Goal: Task Accomplishment & Management: Complete application form

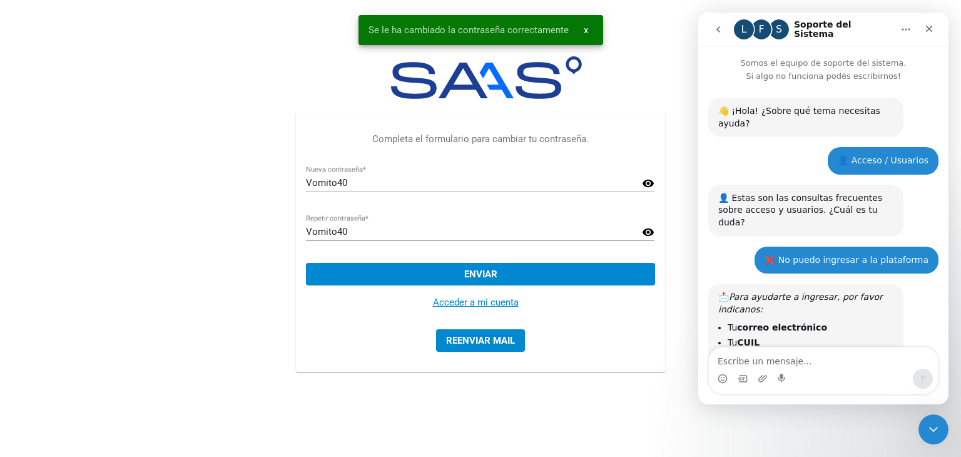
scroll to position [388, 0]
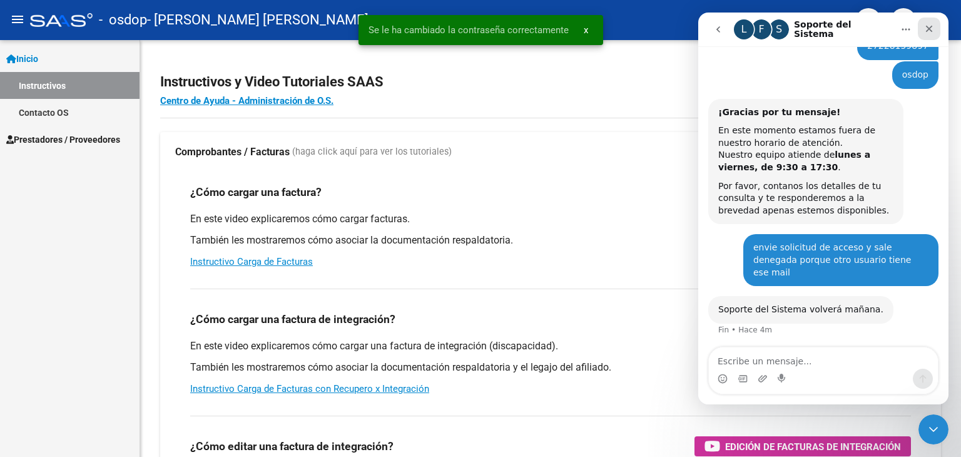
scroll to position [353, 0]
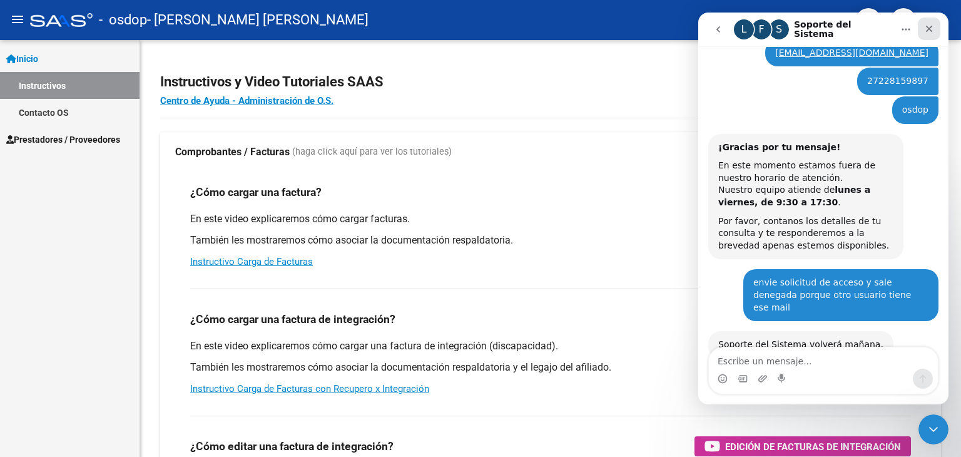
click at [924, 33] on icon "Cerrar" at bounding box center [929, 29] width 10 height 10
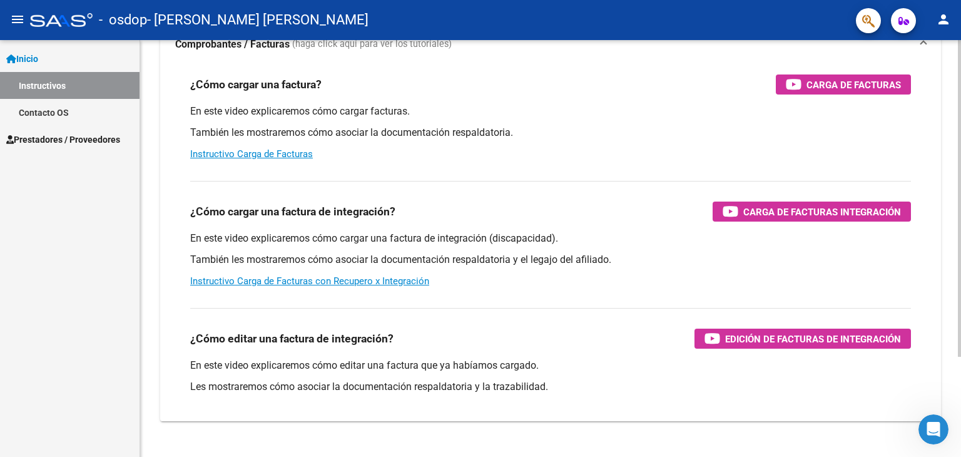
scroll to position [125, 0]
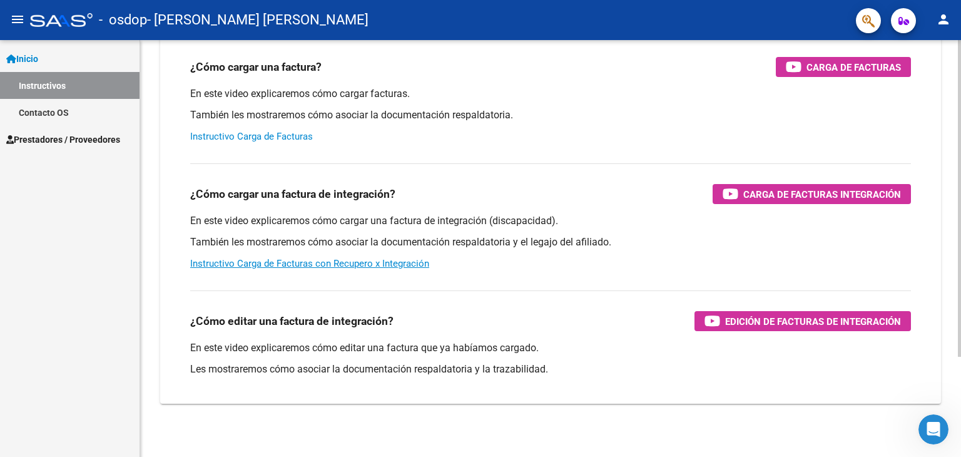
click at [253, 134] on link "Instructivo Carga de Facturas" at bounding box center [251, 136] width 123 height 11
click at [856, 64] on span "Carga de Facturas" at bounding box center [853, 67] width 94 height 16
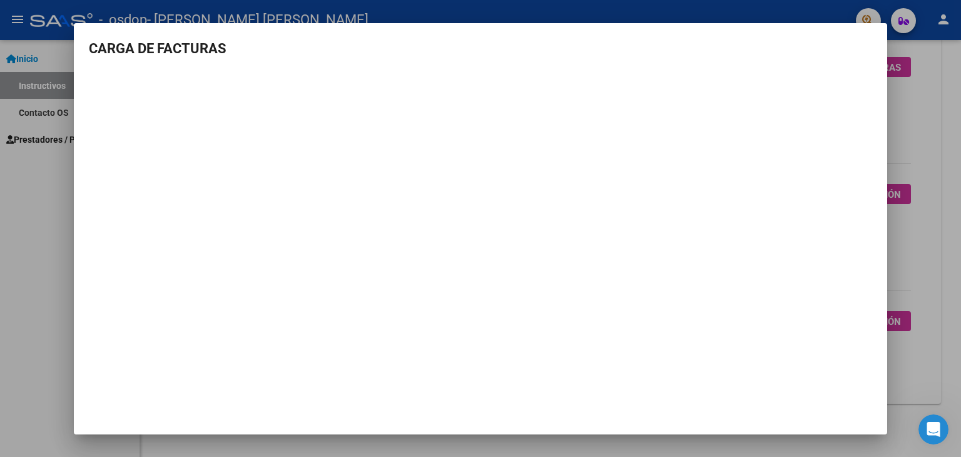
click at [944, 151] on div at bounding box center [480, 228] width 961 height 457
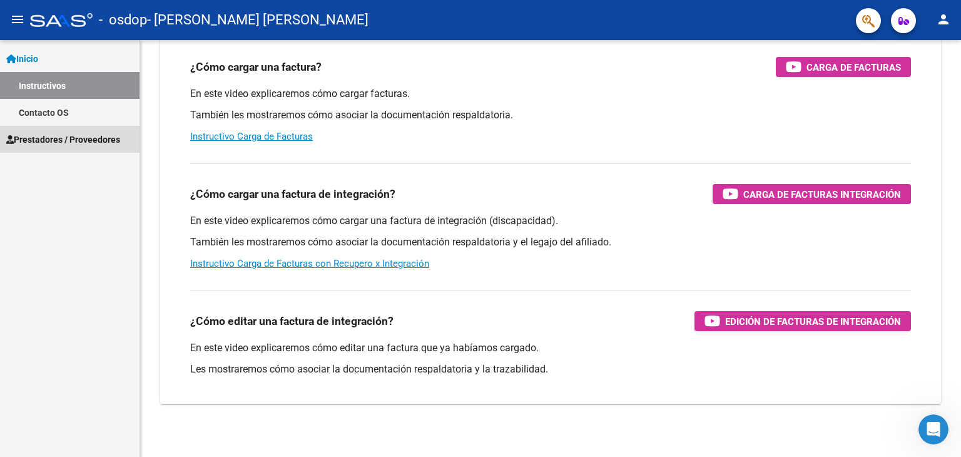
click at [47, 148] on link "Prestadores / Proveedores" at bounding box center [69, 139] width 139 height 27
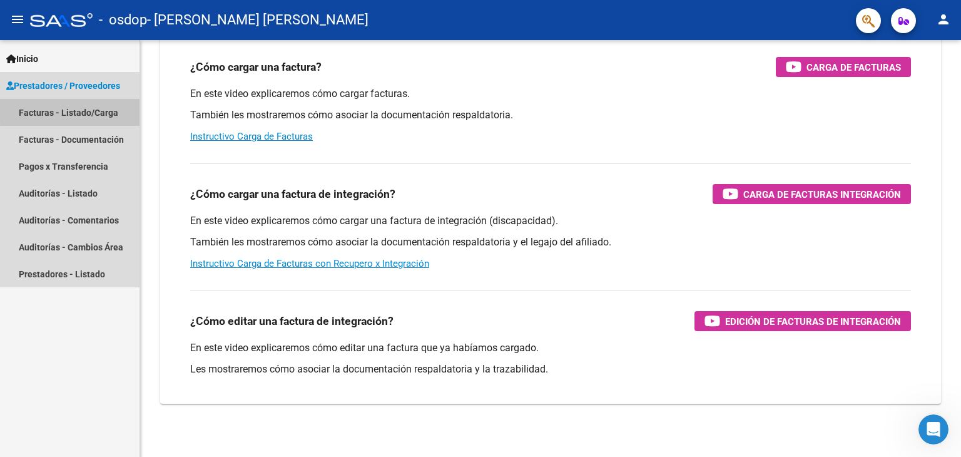
click at [93, 109] on link "Facturas - Listado/Carga" at bounding box center [69, 112] width 139 height 27
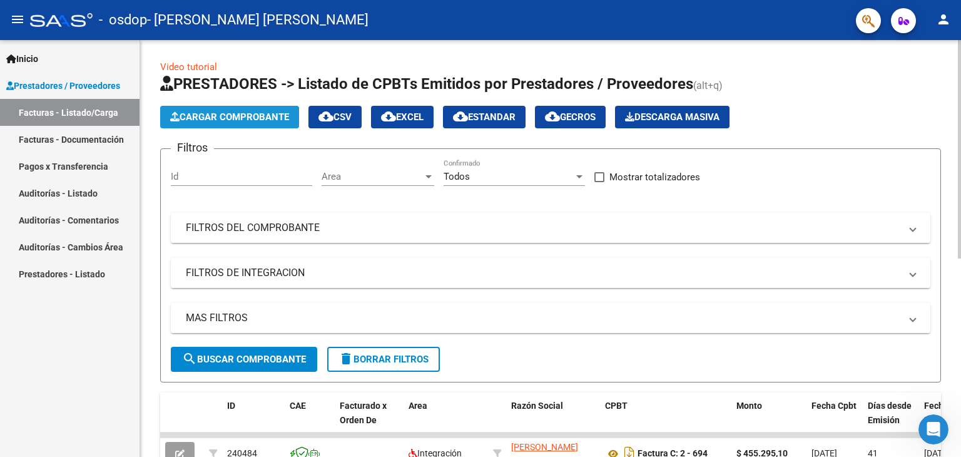
click at [253, 114] on span "Cargar Comprobante" at bounding box center [229, 116] width 119 height 11
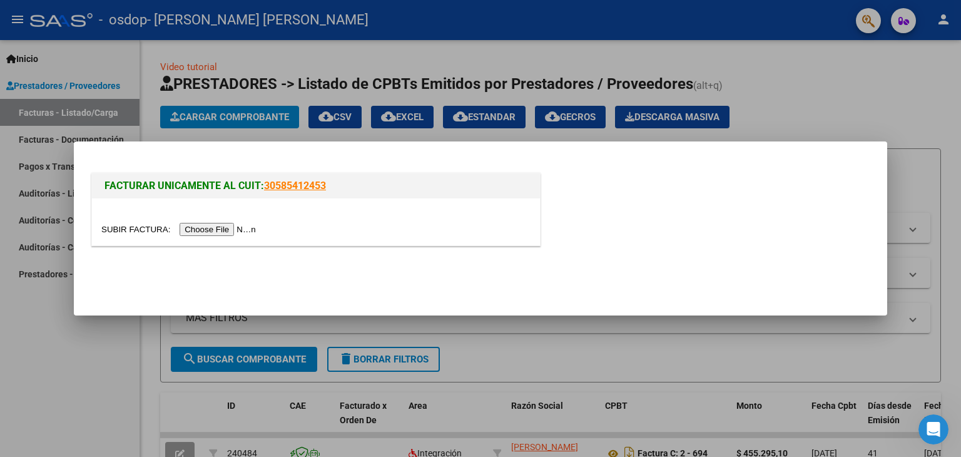
click at [230, 227] on input "file" at bounding box center [180, 229] width 158 height 13
click at [221, 228] on input "file" at bounding box center [180, 229] width 158 height 13
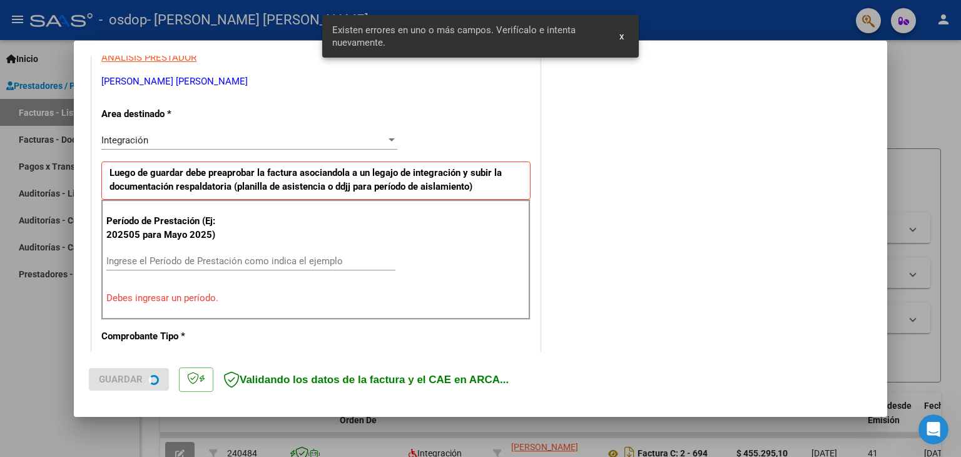
scroll to position [263, 0]
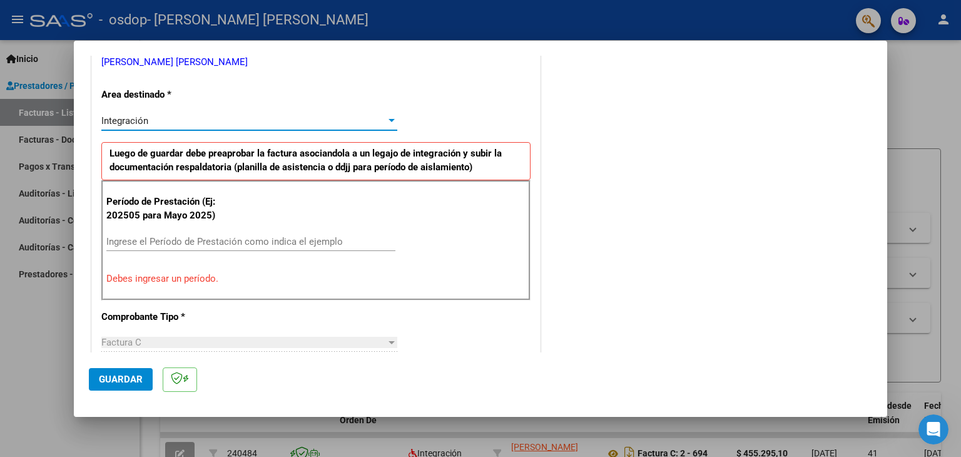
click at [164, 123] on div "Integración" at bounding box center [243, 120] width 285 height 11
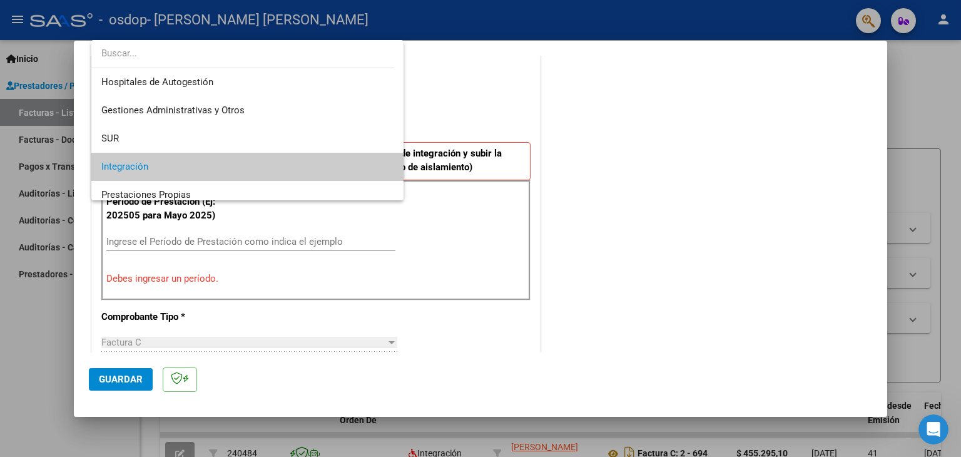
scroll to position [46, 0]
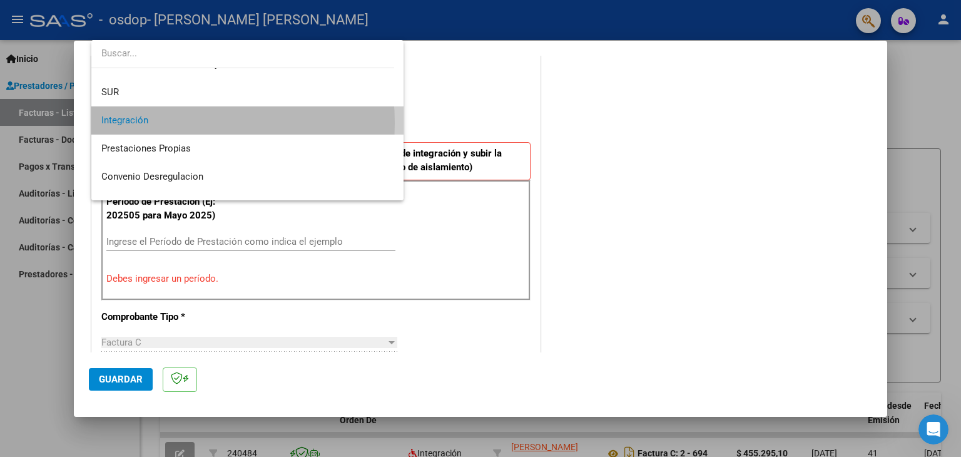
click at [164, 123] on span "Integración" at bounding box center [247, 120] width 293 height 28
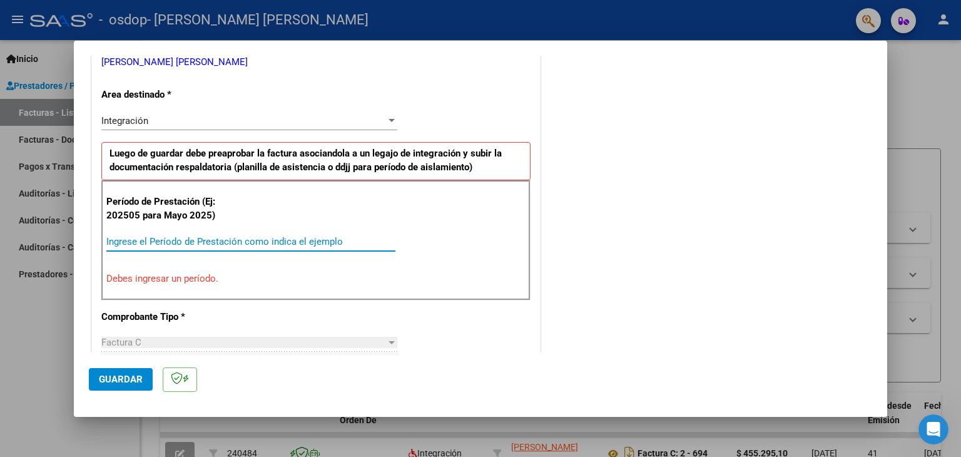
click at [147, 240] on input "Ingrese el Período de Prestación como indica el ejemplo" at bounding box center [250, 241] width 289 height 11
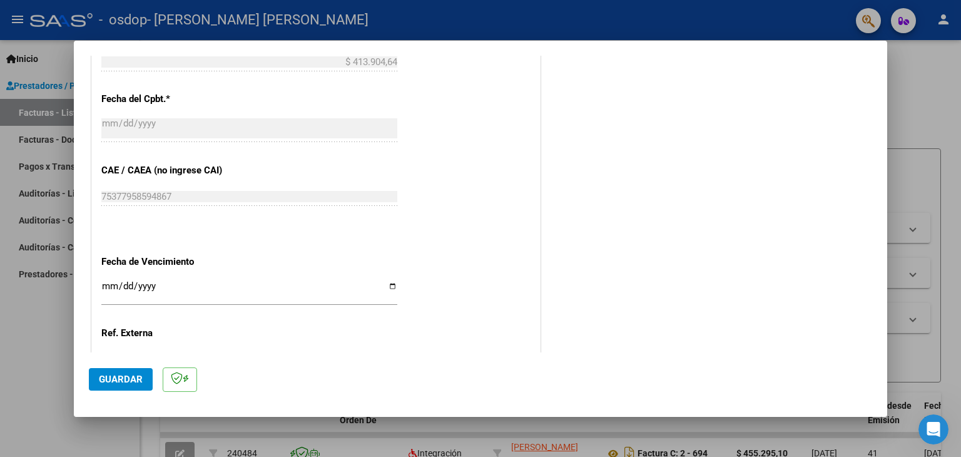
scroll to position [763, 0]
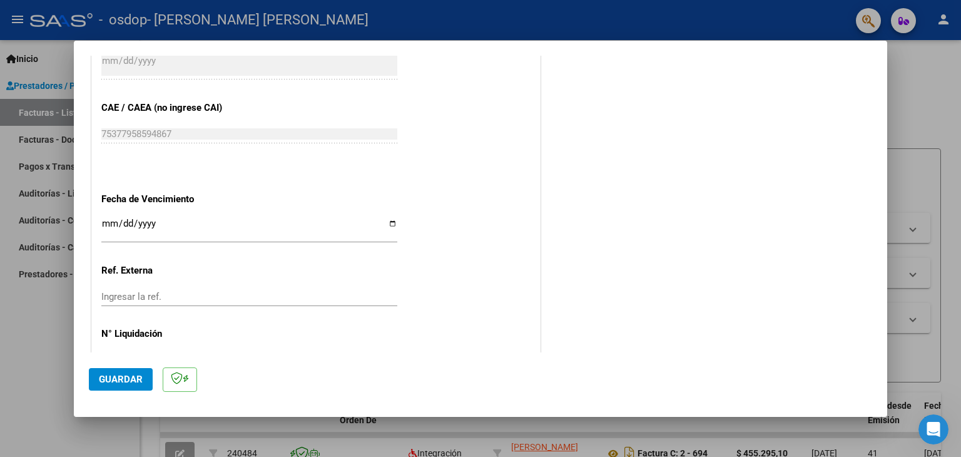
type input "202508"
click at [390, 223] on input "Ingresar la fecha" at bounding box center [249, 228] width 296 height 20
type input "[DATE]"
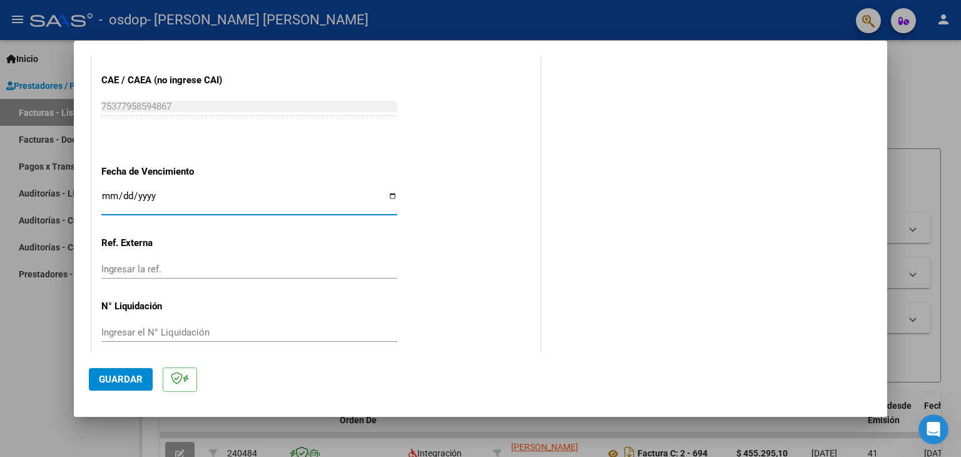
scroll to position [802, 0]
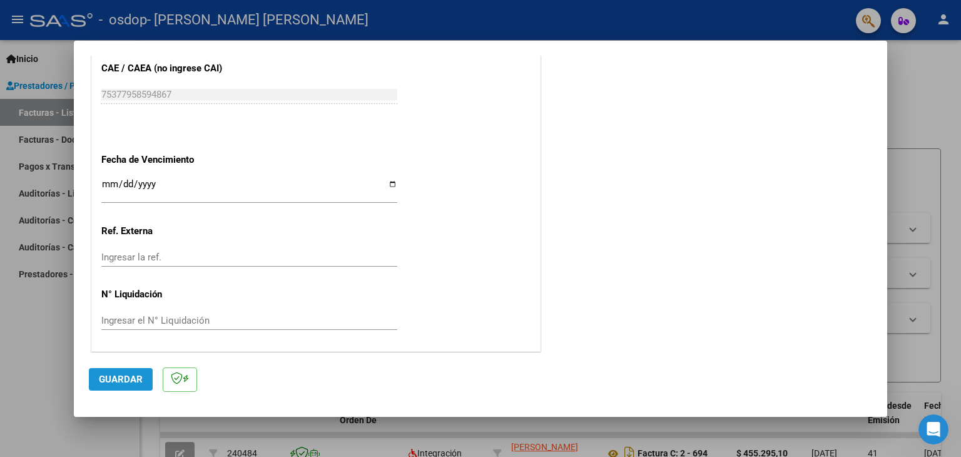
click at [134, 381] on span "Guardar" at bounding box center [121, 378] width 44 height 11
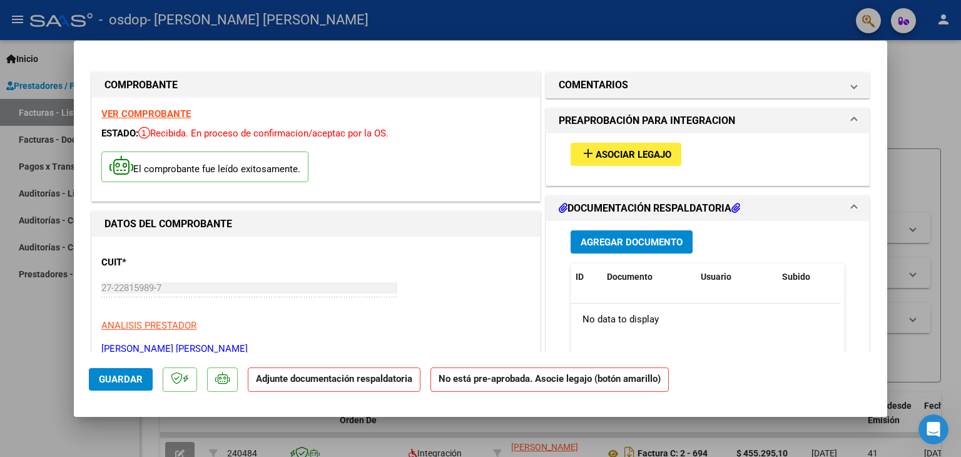
scroll to position [63, 0]
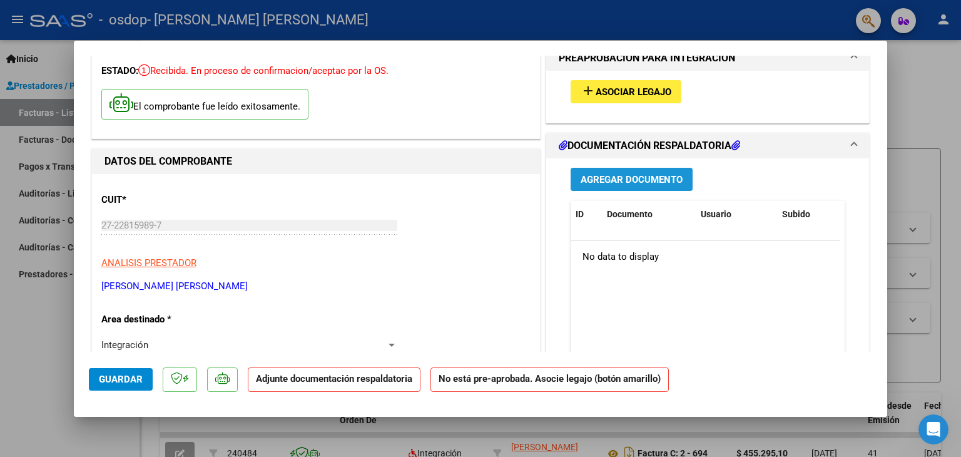
click at [637, 181] on span "Agregar Documento" at bounding box center [631, 179] width 102 height 11
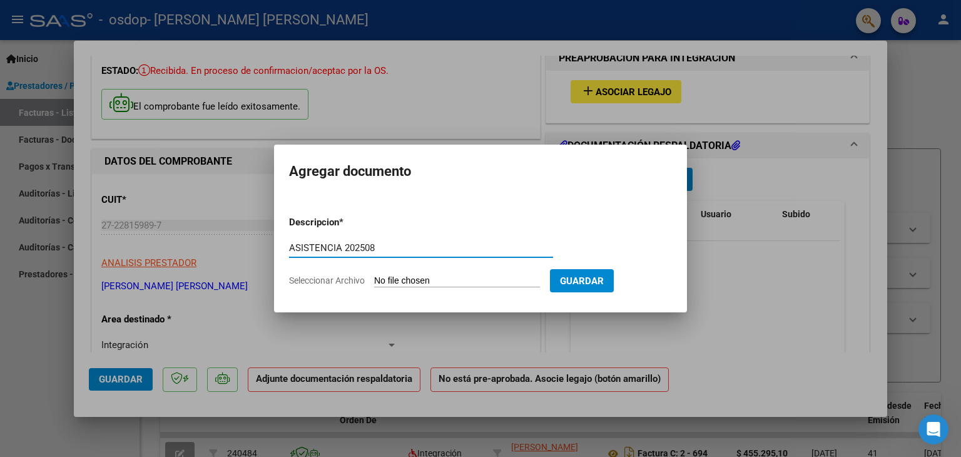
type input "ASISTENCIA 202508"
click at [442, 281] on input "Seleccionar Archivo" at bounding box center [457, 281] width 166 height 12
type input "C:\fakepath\MADERA ASISTENCIA CENTRO 08-25.pdf"
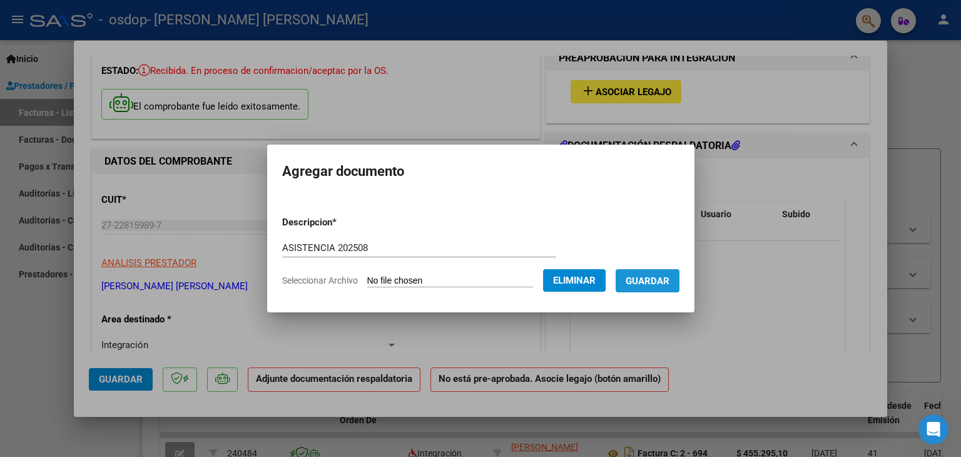
click at [660, 275] on span "Guardar" at bounding box center [647, 280] width 44 height 11
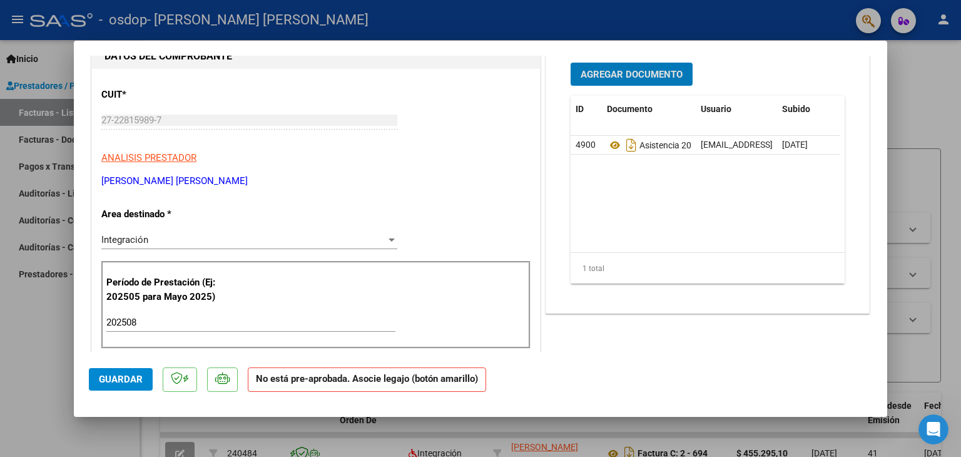
scroll to position [188, 0]
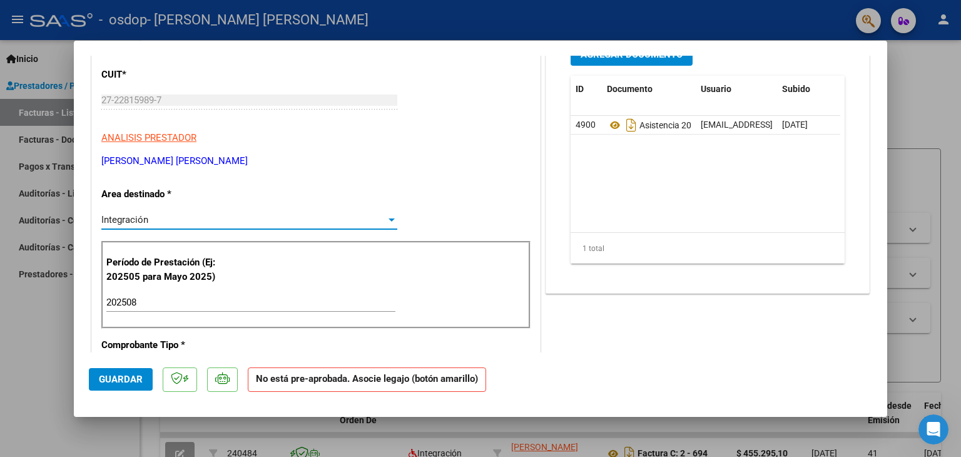
click at [391, 218] on div at bounding box center [391, 220] width 11 height 10
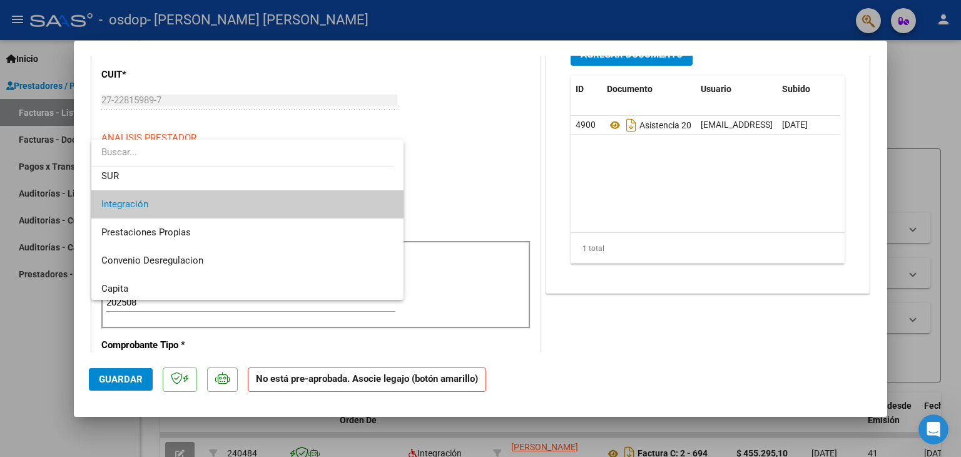
scroll to position [58, 0]
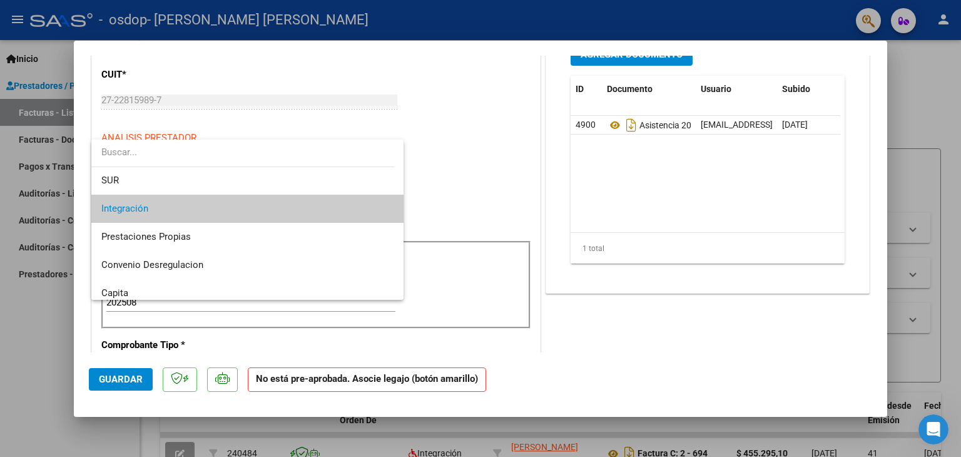
click at [289, 208] on span "Integración" at bounding box center [247, 208] width 293 height 28
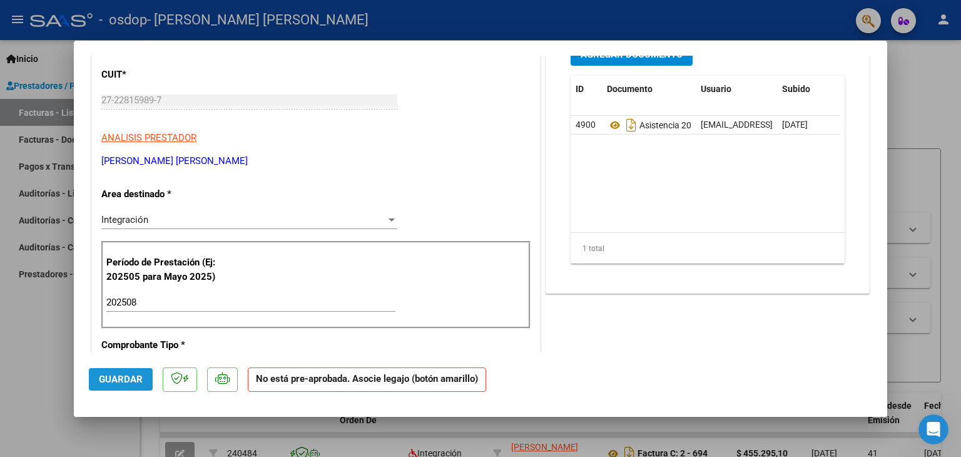
click at [126, 376] on span "Guardar" at bounding box center [121, 378] width 44 height 11
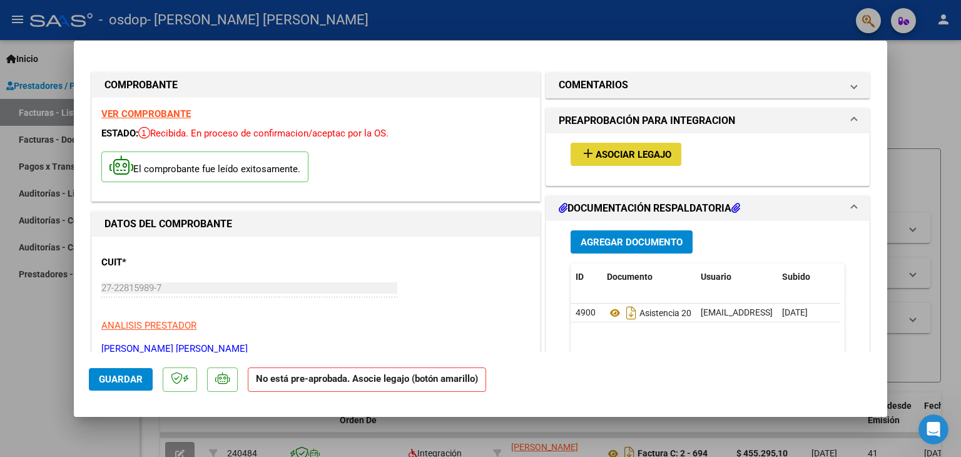
click at [638, 153] on span "Asociar Legajo" at bounding box center [633, 154] width 76 height 11
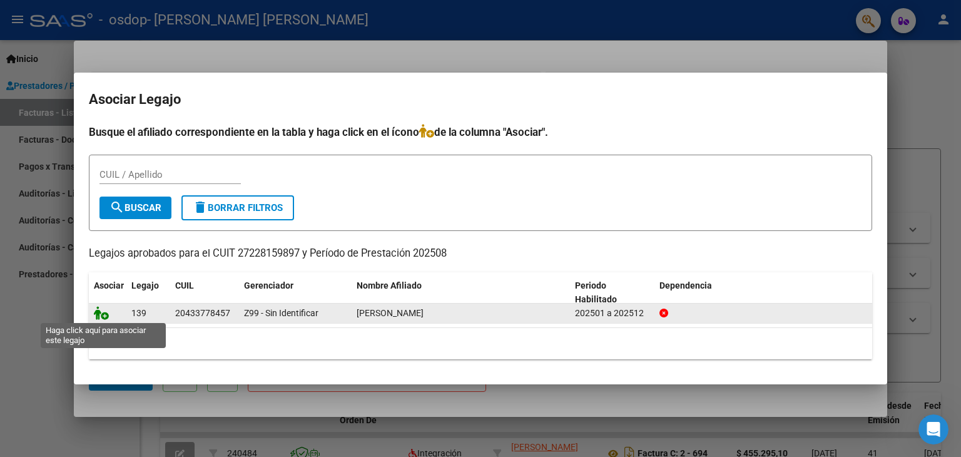
click at [95, 315] on icon at bounding box center [101, 313] width 15 height 14
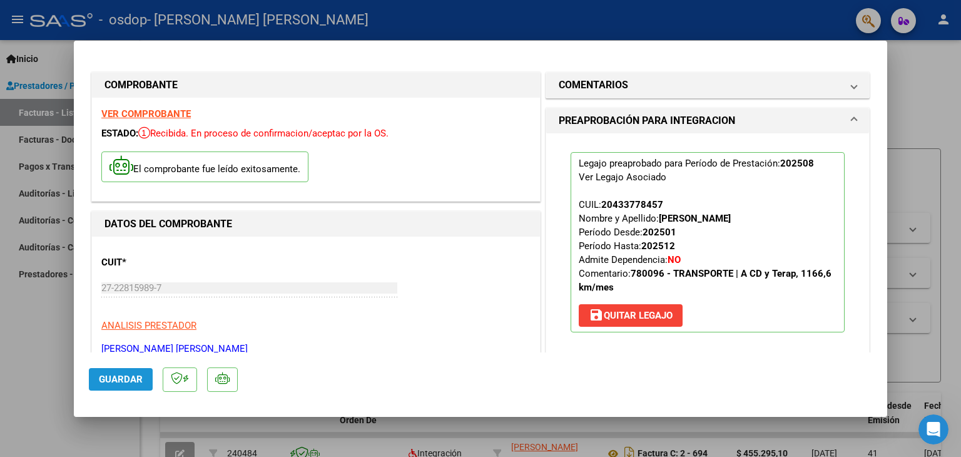
click at [124, 378] on span "Guardar" at bounding box center [121, 378] width 44 height 11
click at [941, 88] on div at bounding box center [480, 228] width 961 height 457
type input "$ 0,00"
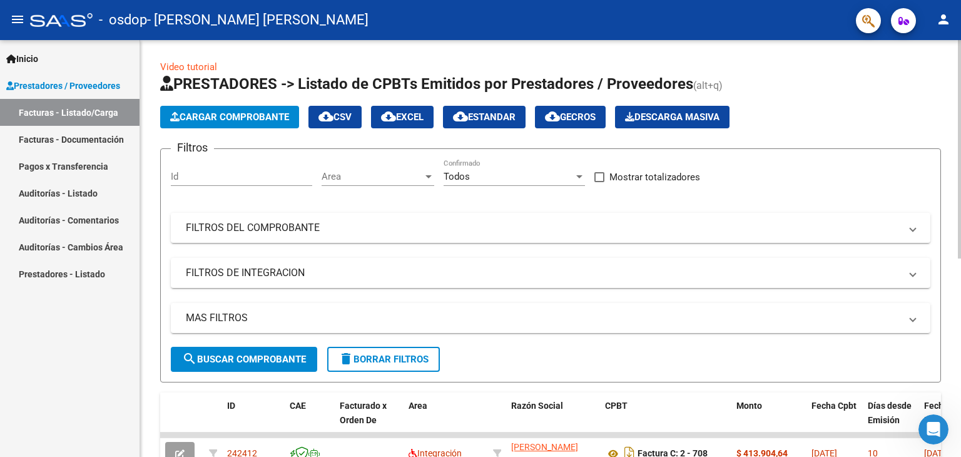
click at [246, 115] on span "Cargar Comprobante" at bounding box center [229, 116] width 119 height 11
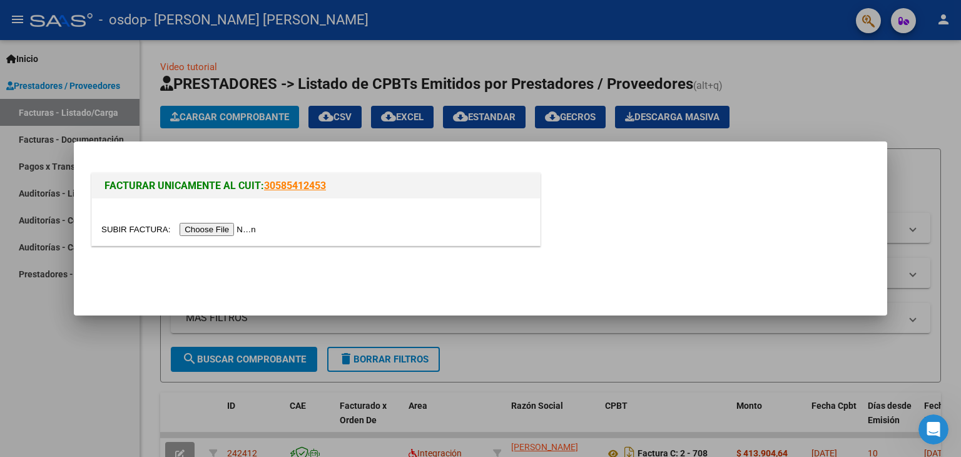
click at [223, 229] on input "file" at bounding box center [180, 229] width 158 height 13
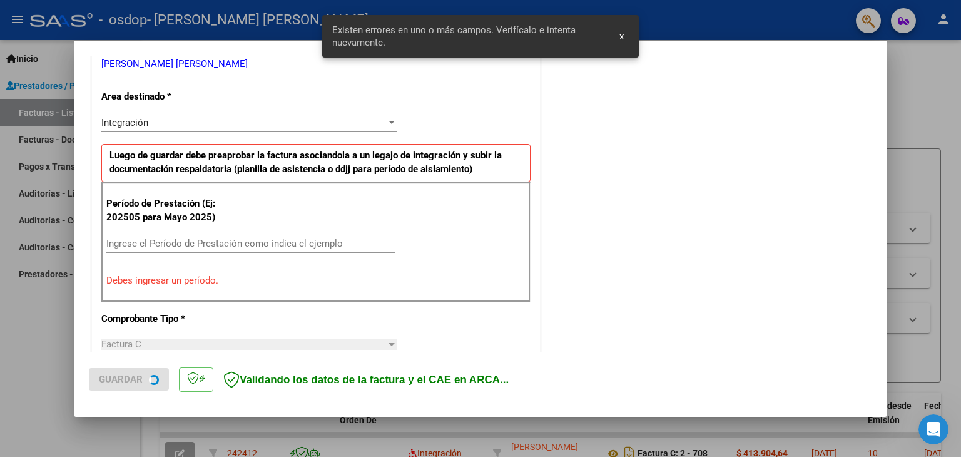
scroll to position [263, 0]
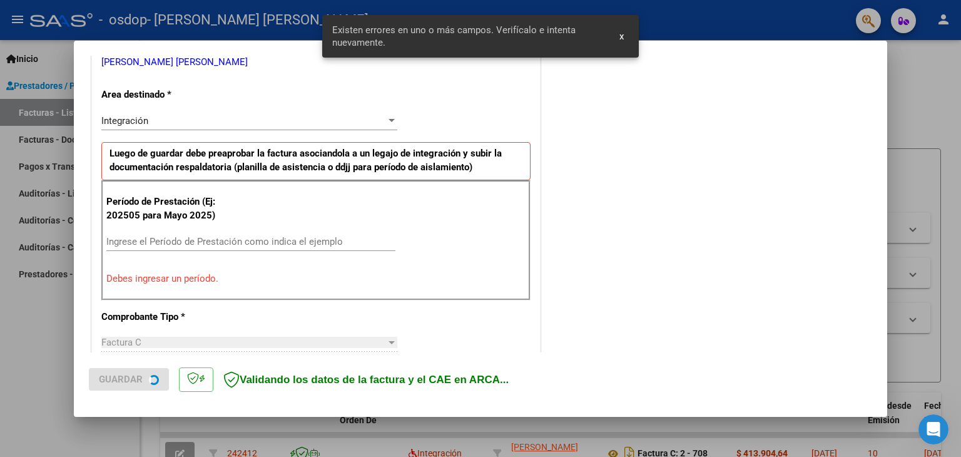
click at [154, 241] on input "Ingrese el Período de Prestación como indica el ejemplo" at bounding box center [250, 241] width 289 height 11
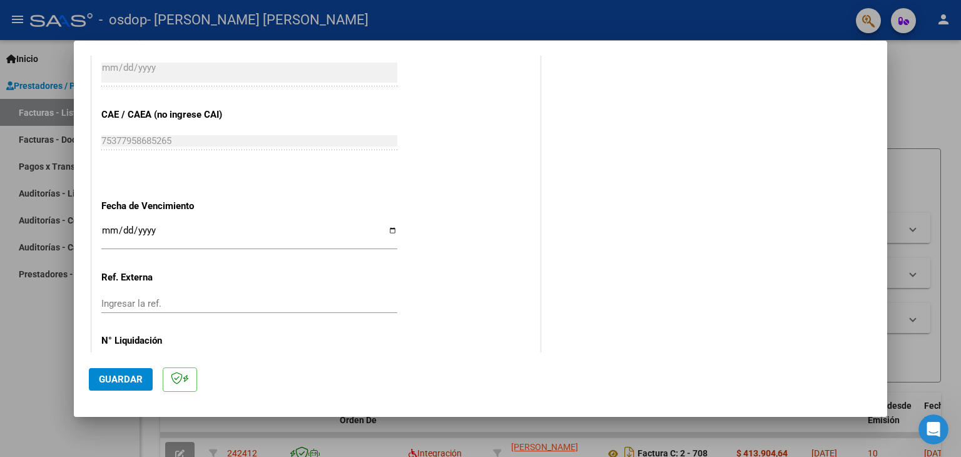
scroll to position [763, 0]
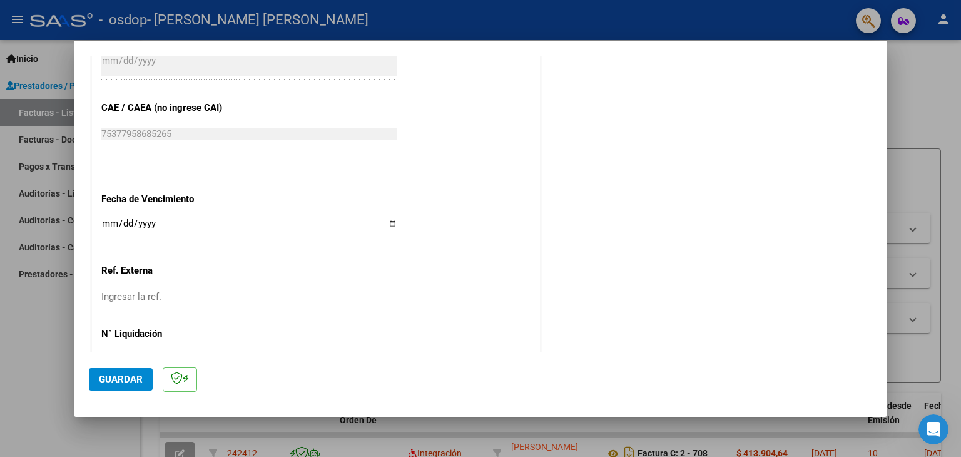
type input "202508"
click at [390, 225] on input "Ingresar la fecha" at bounding box center [249, 228] width 296 height 20
type input "[DATE]"
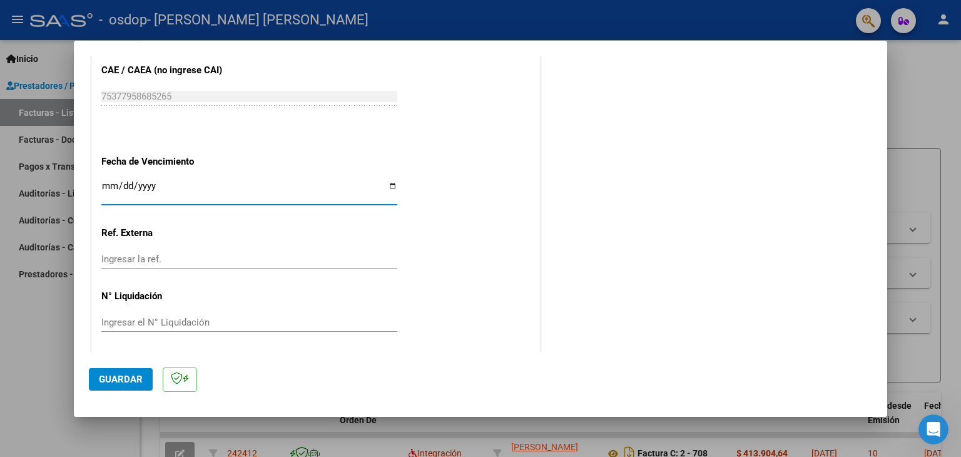
scroll to position [802, 0]
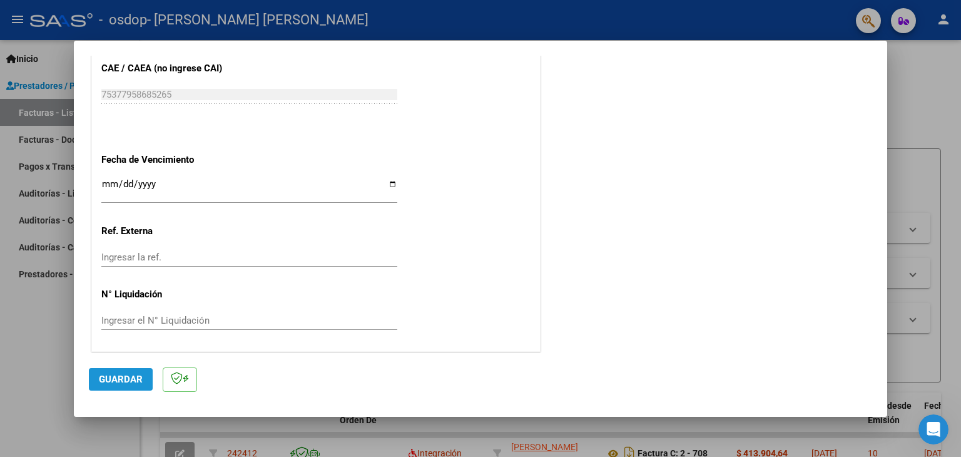
click at [113, 376] on span "Guardar" at bounding box center [121, 378] width 44 height 11
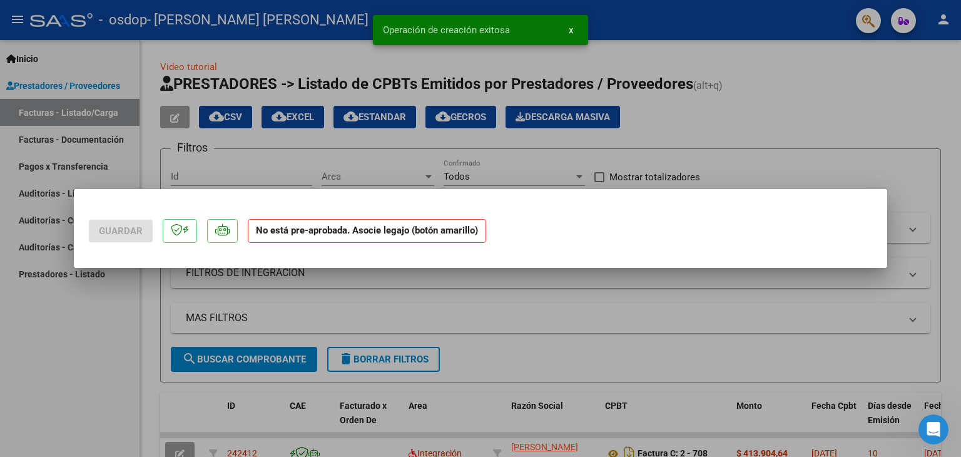
scroll to position [0, 0]
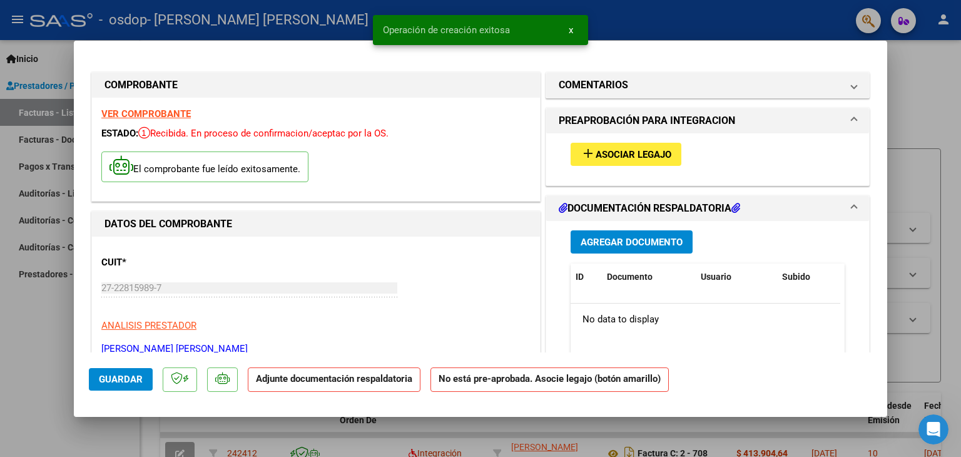
click at [631, 245] on span "Agregar Documento" at bounding box center [631, 241] width 102 height 11
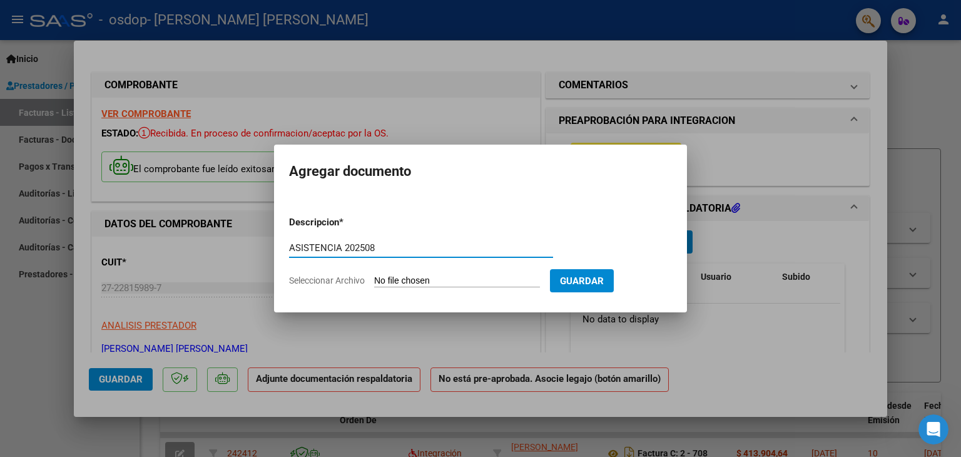
type input "ASISTENCIA 202508"
click at [458, 284] on input "Seleccionar Archivo" at bounding box center [457, 281] width 166 height 12
type input "C:\fakepath\MADERA ASISTENCIA TERAPIAS 08-25.pdf"
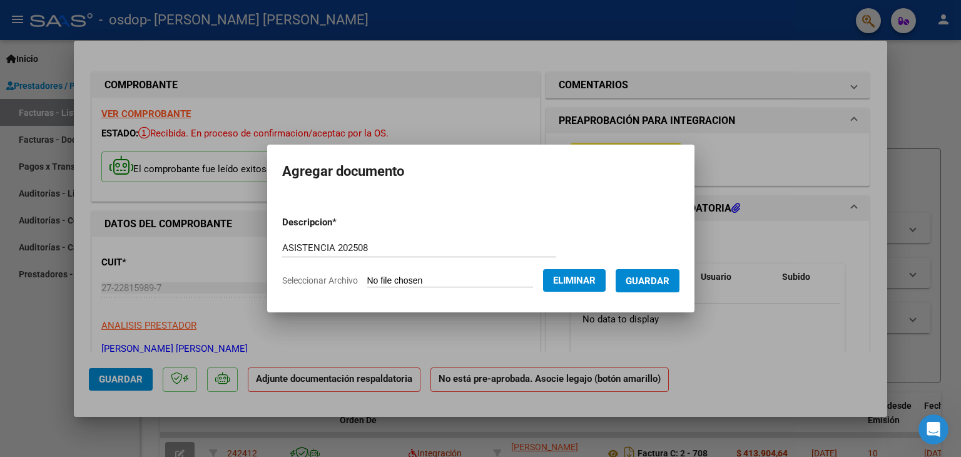
click at [669, 281] on span "Guardar" at bounding box center [647, 280] width 44 height 11
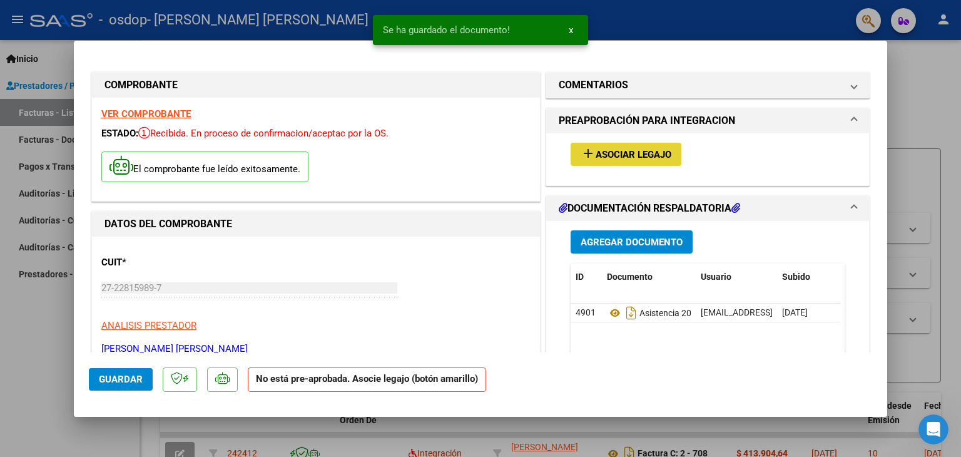
click at [623, 147] on button "add Asociar Legajo" at bounding box center [625, 154] width 111 height 23
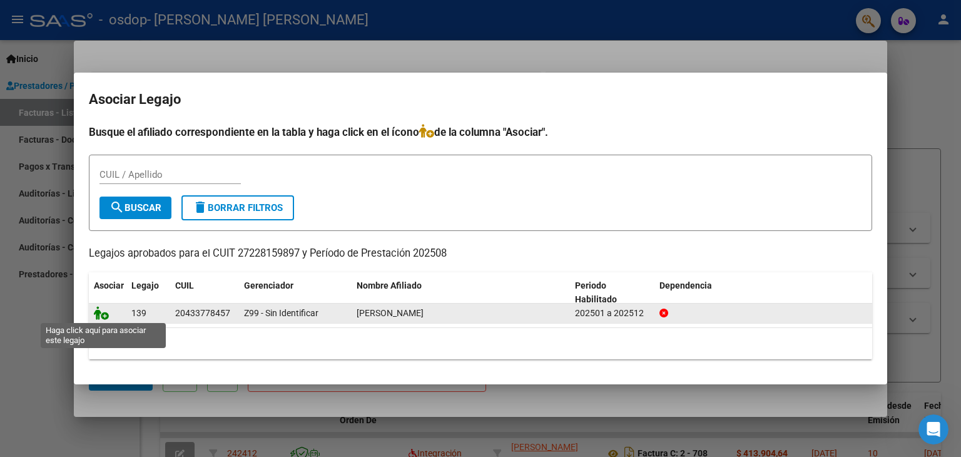
click at [102, 311] on icon at bounding box center [101, 313] width 15 height 14
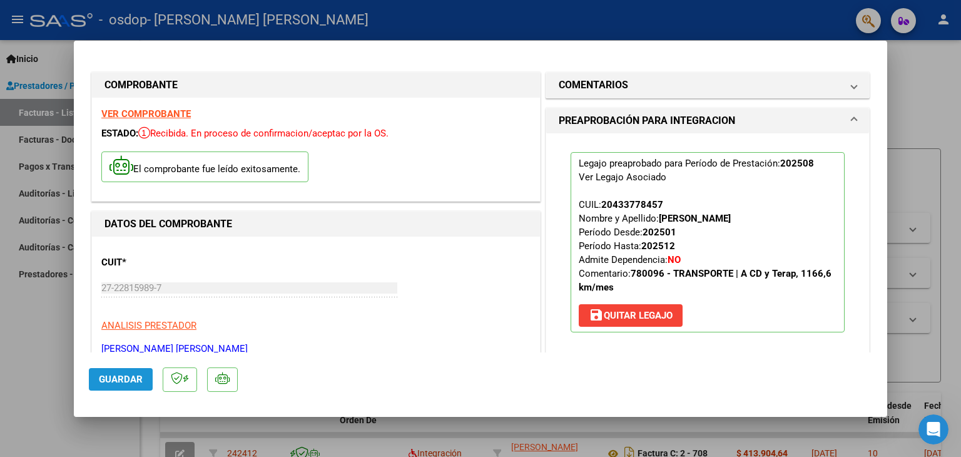
click at [119, 375] on span "Guardar" at bounding box center [121, 378] width 44 height 11
click at [936, 96] on div at bounding box center [480, 228] width 961 height 457
type input "$ 0,00"
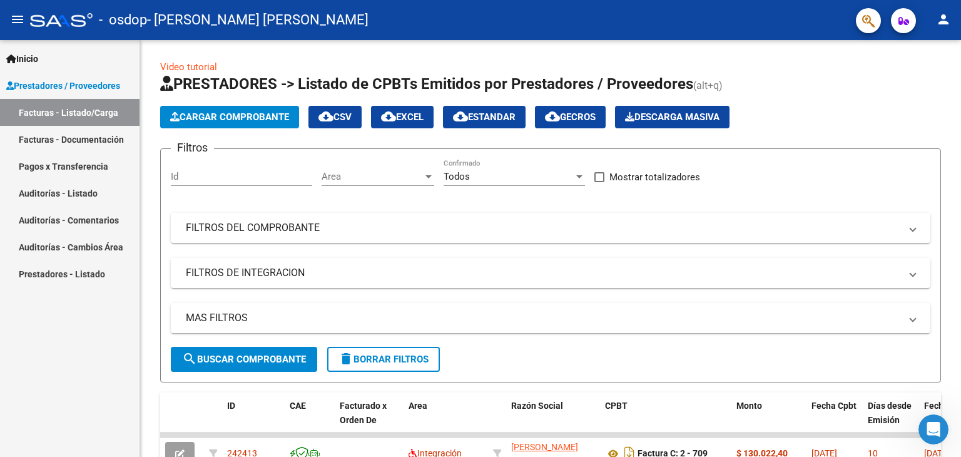
click at [37, 58] on span "Inicio" at bounding box center [22, 59] width 32 height 14
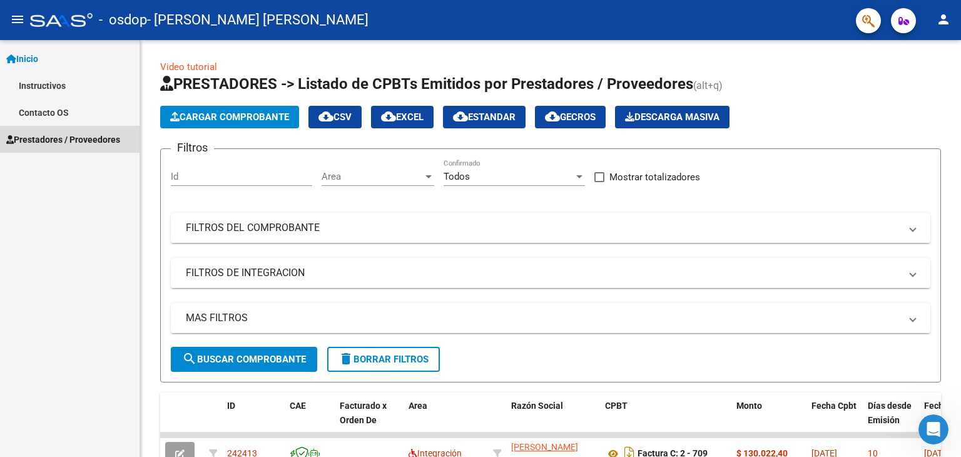
click at [52, 138] on span "Prestadores / Proveedores" at bounding box center [63, 140] width 114 height 14
